Goal: Task Accomplishment & Management: Complete application form

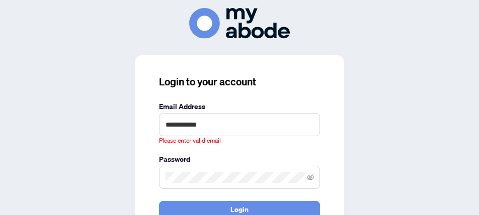
click at [221, 158] on div "Password" at bounding box center [239, 171] width 161 height 35
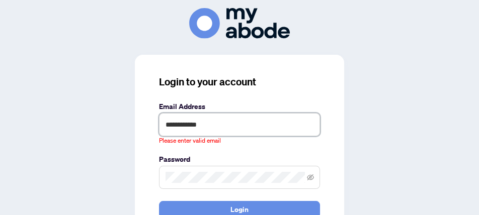
click at [206, 123] on input "**********" at bounding box center [239, 124] width 161 height 23
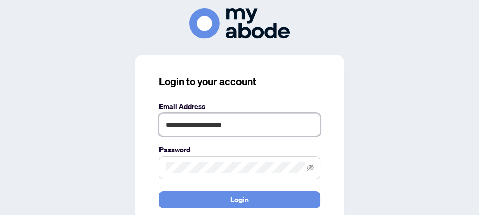
type input "**********"
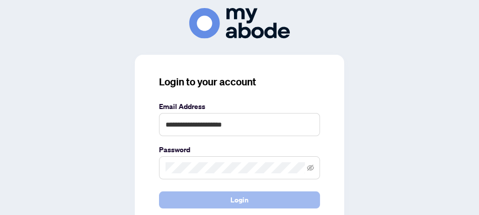
click at [223, 200] on button "Login" at bounding box center [239, 200] width 161 height 17
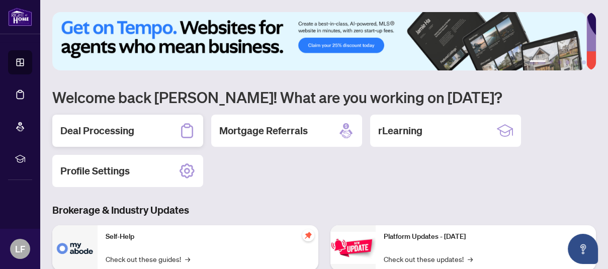
click at [108, 130] on h2 "Deal Processing" at bounding box center [97, 131] width 74 height 14
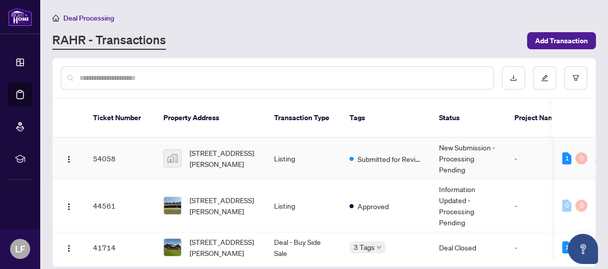
click at [101, 146] on td "54058" at bounding box center [120, 159] width 70 height 42
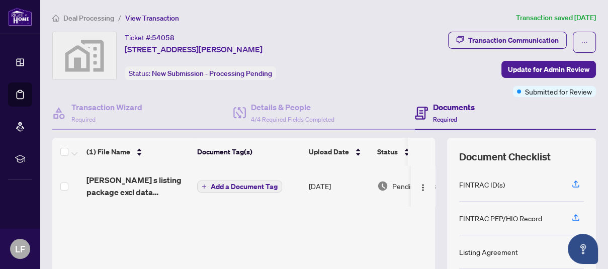
scroll to position [63, 0]
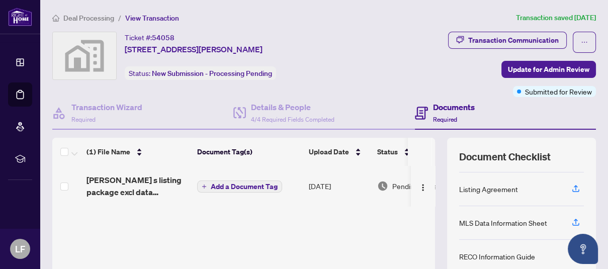
click at [466, 222] on div "MLS Data Information Sheet" at bounding box center [503, 222] width 88 height 11
click at [571, 219] on icon "button" at bounding box center [575, 222] width 9 height 9
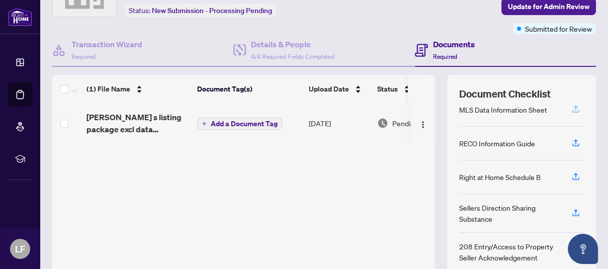
click at [571, 105] on icon "button" at bounding box center [575, 109] width 9 height 9
click at [571, 106] on icon "button" at bounding box center [575, 109] width 9 height 9
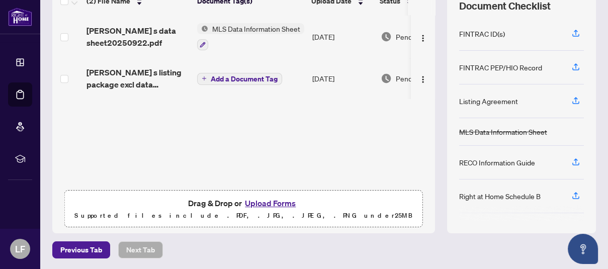
scroll to position [0, 0]
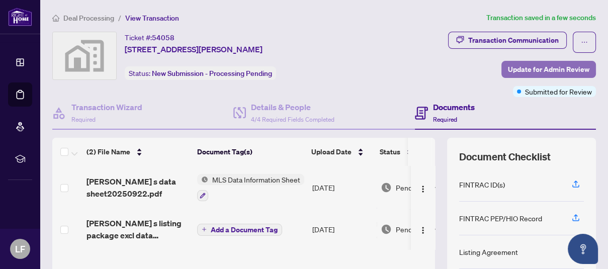
click at [513, 68] on span "Update for Admin Review" at bounding box center [548, 69] width 81 height 16
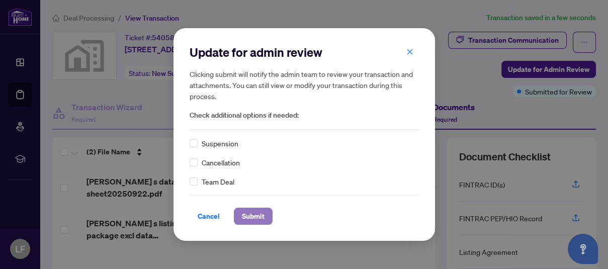
click at [250, 218] on span "Submit" at bounding box center [253, 216] width 23 height 16
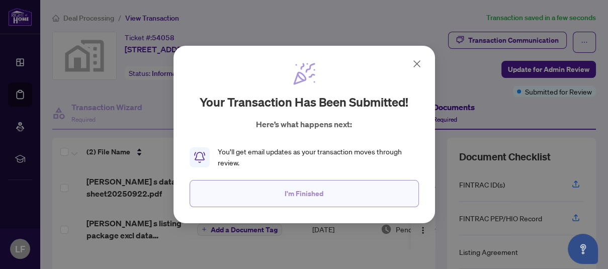
click at [308, 194] on span "I'm Finished" at bounding box center [304, 194] width 39 height 16
